Goal: Task Accomplishment & Management: Use online tool/utility

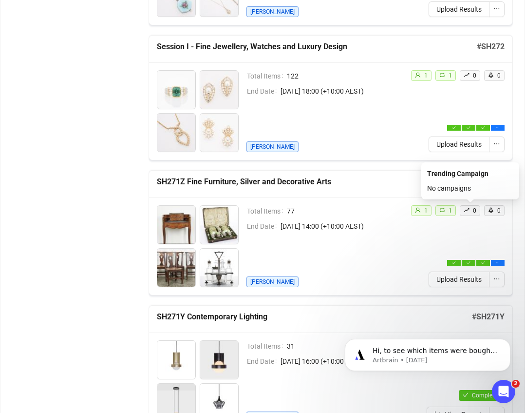
scroll to position [439, 0]
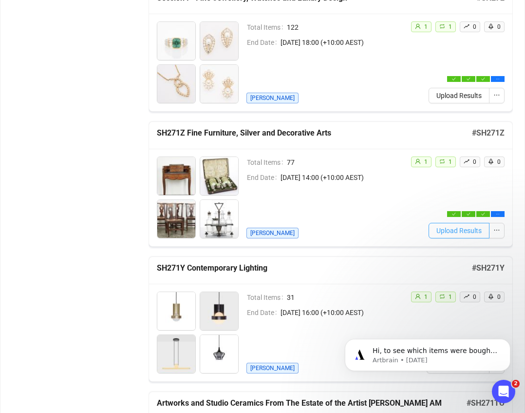
click at [376, 232] on span "Upload Results" at bounding box center [459, 230] width 45 height 11
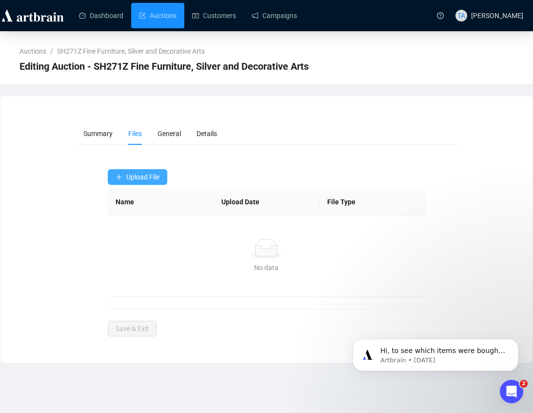
click at [151, 182] on button "Upload File" at bounding box center [137, 177] width 59 height 16
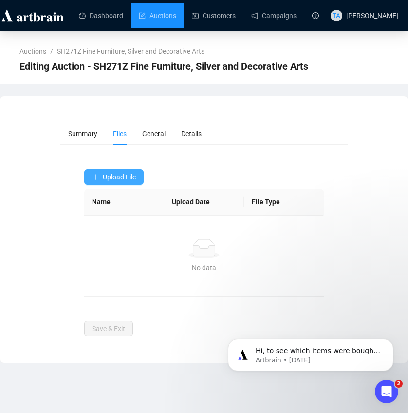
click at [113, 173] on span "Upload File" at bounding box center [119, 177] width 33 height 8
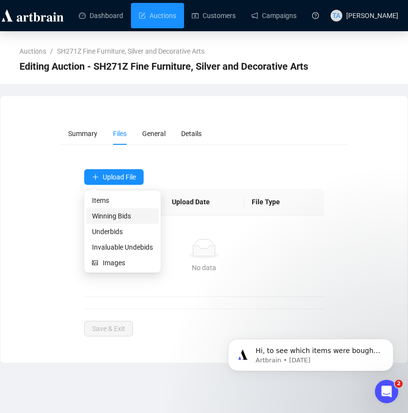
click at [115, 218] on span "Winning Bids" at bounding box center [122, 216] width 61 height 11
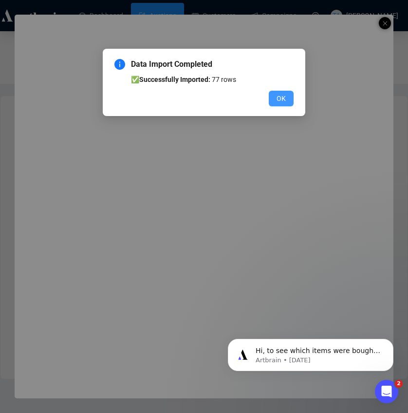
click at [282, 98] on span "OK" at bounding box center [281, 98] width 9 height 11
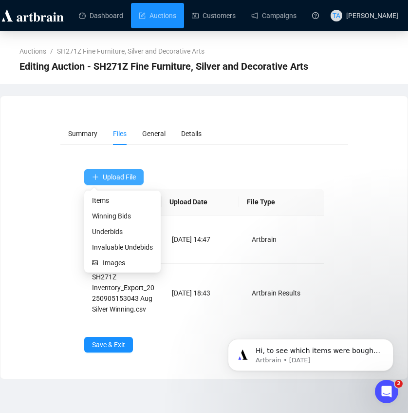
click at [121, 176] on span "Upload File" at bounding box center [119, 177] width 33 height 8
click at [100, 231] on span "Underbids" at bounding box center [122, 231] width 61 height 11
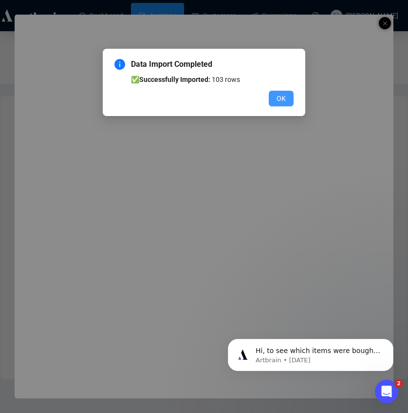
click at [286, 101] on button "OK" at bounding box center [281, 99] width 25 height 16
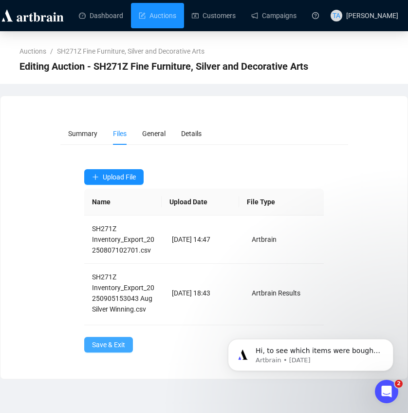
click at [128, 348] on button "Save & Exit" at bounding box center [108, 345] width 49 height 16
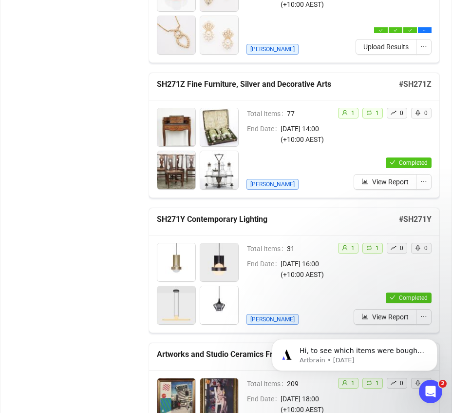
scroll to position [439, 0]
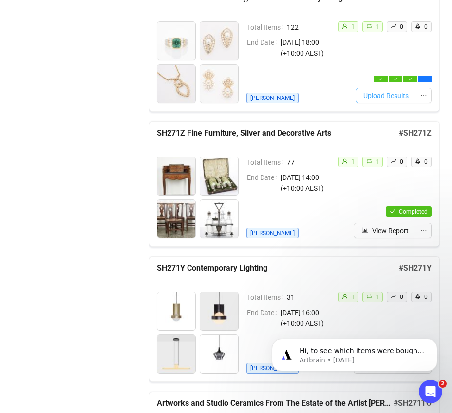
click at [376, 95] on span "Upload Results" at bounding box center [386, 95] width 45 height 11
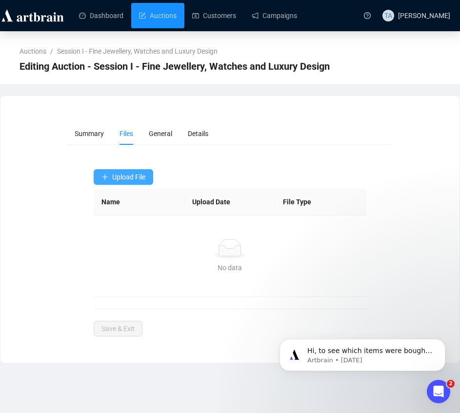
click at [115, 182] on button "Upload File" at bounding box center [123, 177] width 59 height 16
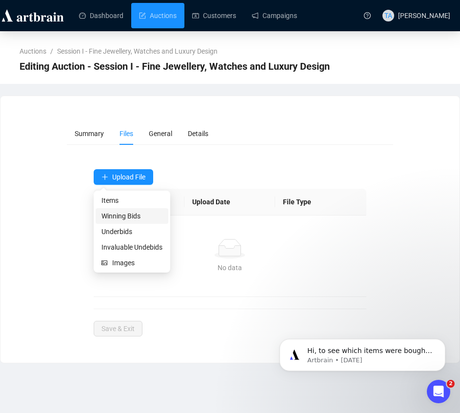
click at [110, 220] on span "Winning Bids" at bounding box center [131, 216] width 61 height 11
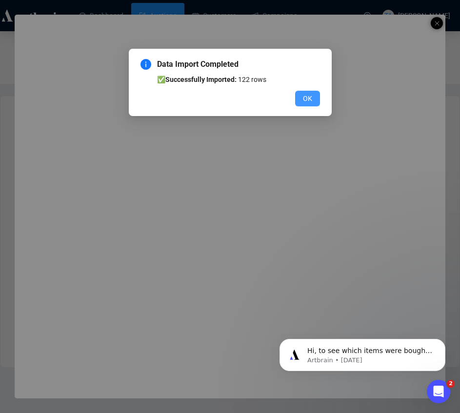
click at [309, 96] on span "OK" at bounding box center [307, 98] width 9 height 11
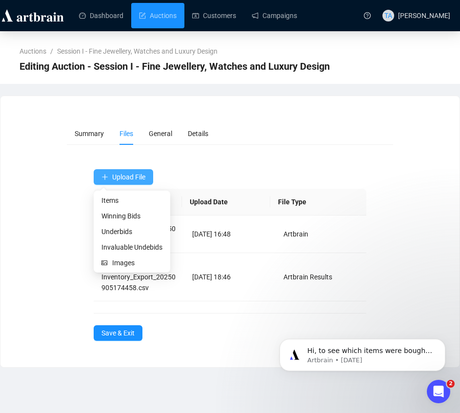
click at [118, 178] on span "Upload File" at bounding box center [128, 177] width 33 height 8
click at [114, 231] on span "Underbids" at bounding box center [131, 231] width 61 height 11
